Goal: Information Seeking & Learning: Understand process/instructions

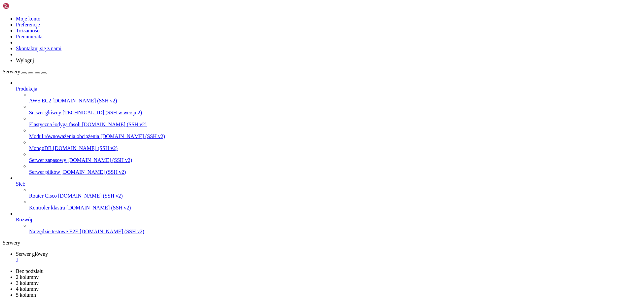
scroll to position [20140, 0]
drag, startPoint x: 287, startPoint y: 524, endPoint x: 149, endPoint y: 523, distance: 137.6
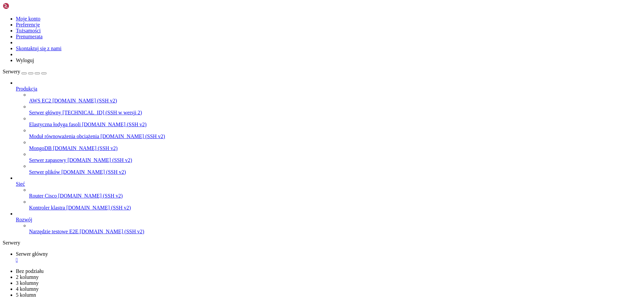
drag, startPoint x: 112, startPoint y: 525, endPoint x: 163, endPoint y: 525, distance: 50.8
drag, startPoint x: 10, startPoint y: 519, endPoint x: 175, endPoint y: 523, distance: 165.0
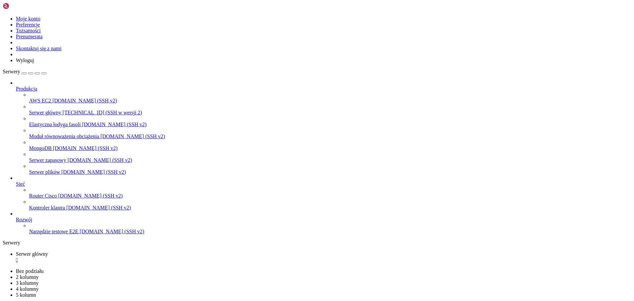
drag, startPoint x: 137, startPoint y: 530, endPoint x: 7, endPoint y: 521, distance: 130.3
drag, startPoint x: 4, startPoint y: 402, endPoint x: 9, endPoint y: 412, distance: 11.4
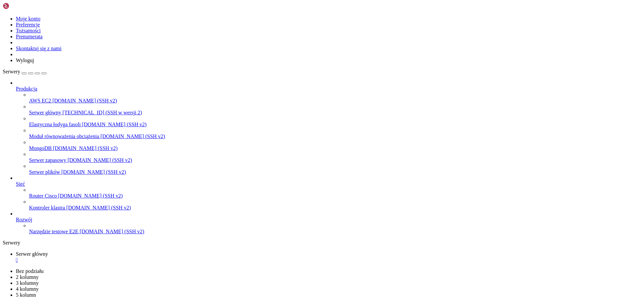
drag, startPoint x: 147, startPoint y: 570, endPoint x: 10, endPoint y: 466, distance: 171.9
copy div "Loremipsu! Dolorsita consectet adipiscingel (~76 SE) d: /eius/tempori/UTLABO_ET…"
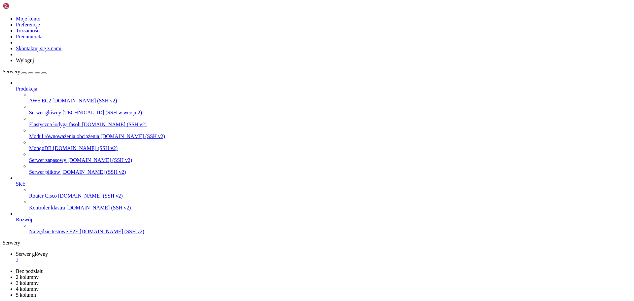
scroll to position [9818, 0]
